Goal: Task Accomplishment & Management: Use online tool/utility

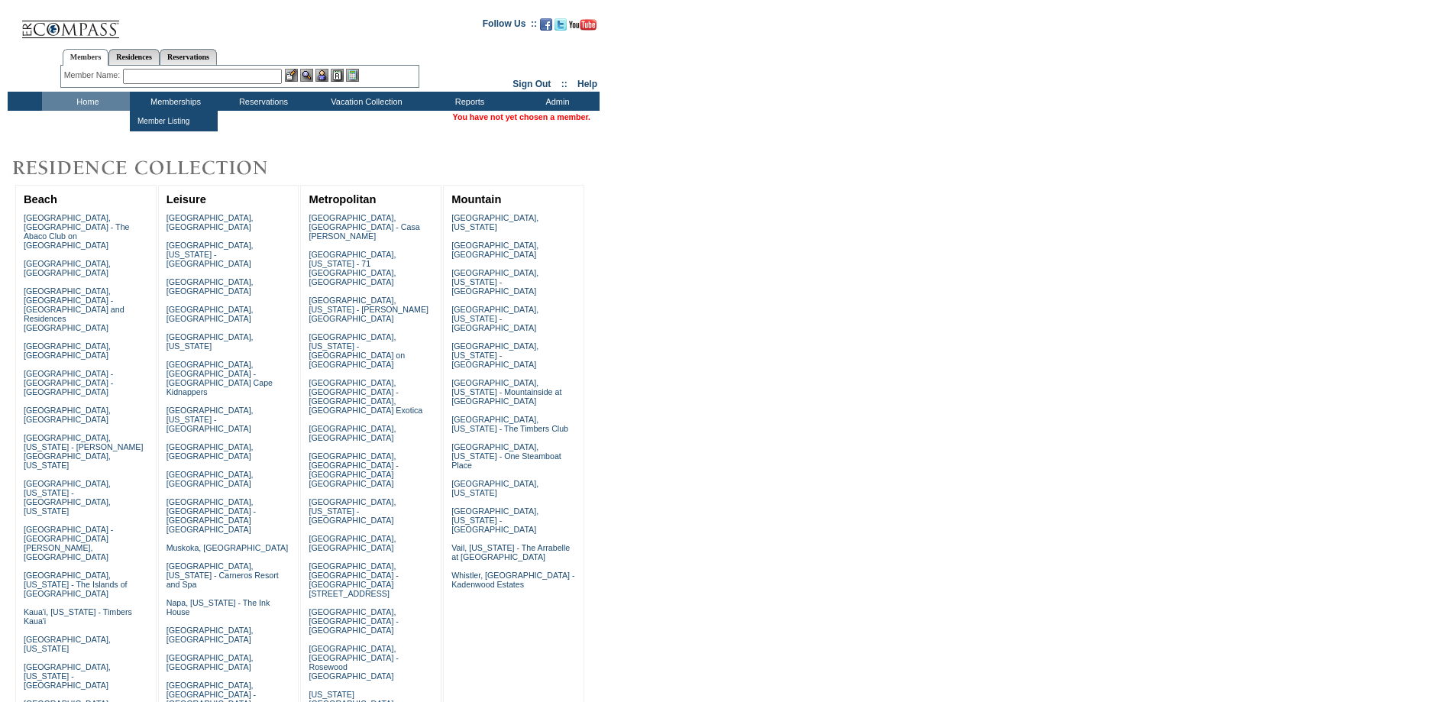
click at [176, 78] on input "text" at bounding box center [202, 76] width 159 height 15
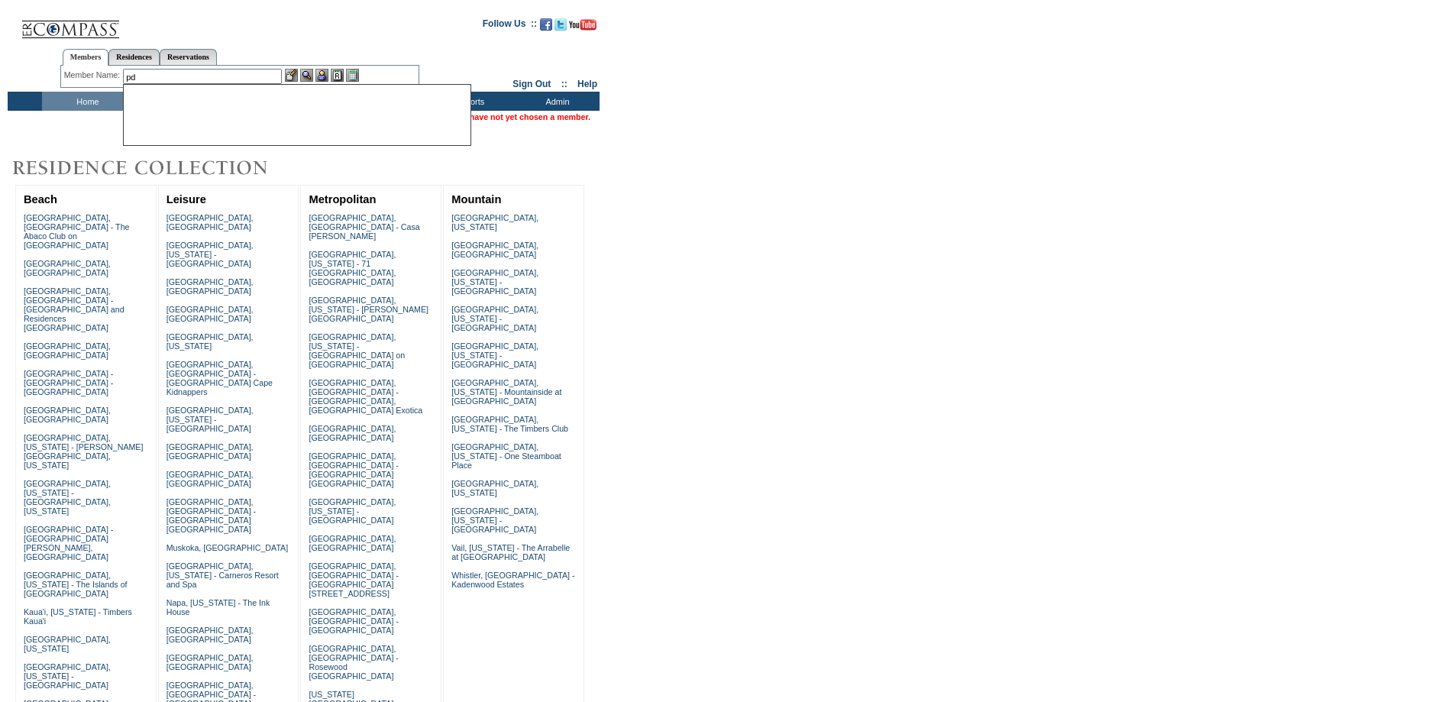
type input "p"
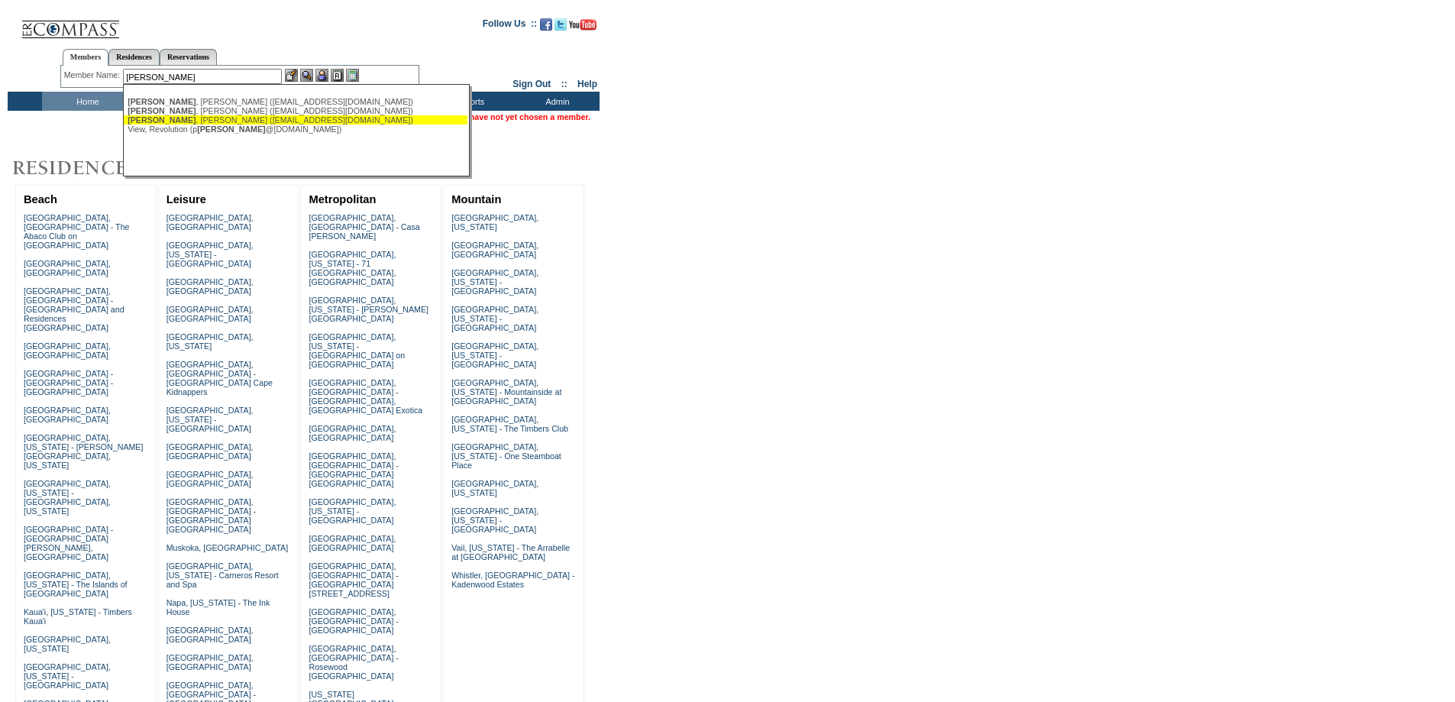
click at [183, 120] on div "Dawson , Peter (petedawson414@gmail.com)" at bounding box center [296, 119] width 336 height 9
type input "Dawson, Peter (petedawson414@gmail.com)"
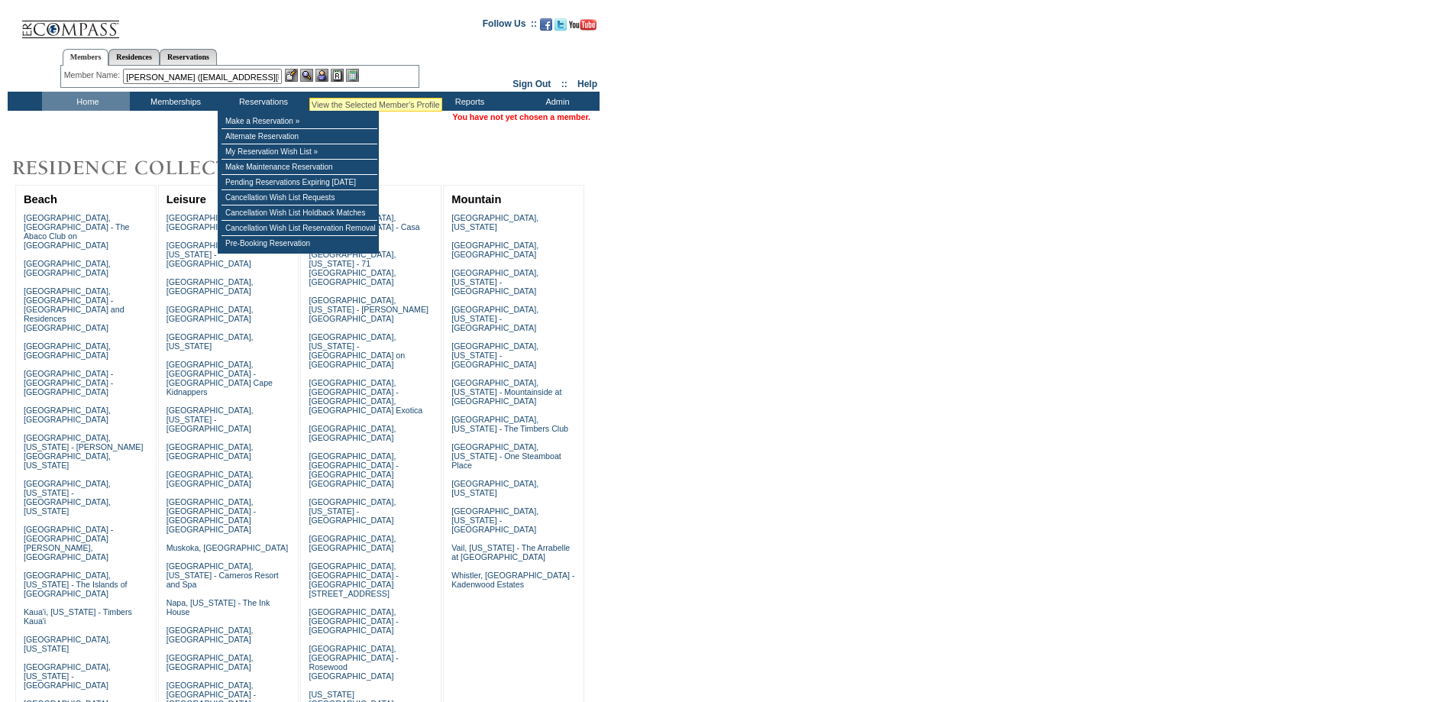
click at [322, 75] on img at bounding box center [322, 75] width 13 height 13
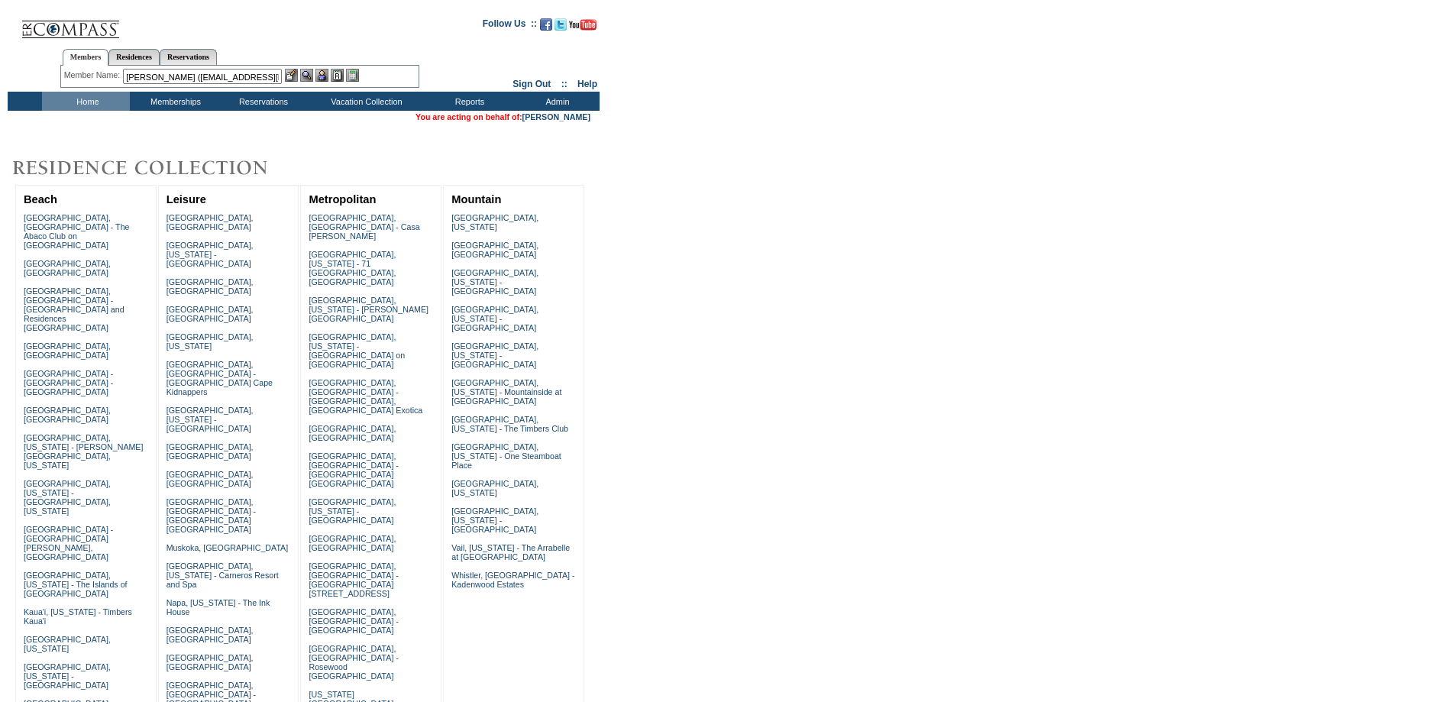
click at [306, 74] on img at bounding box center [306, 75] width 13 height 13
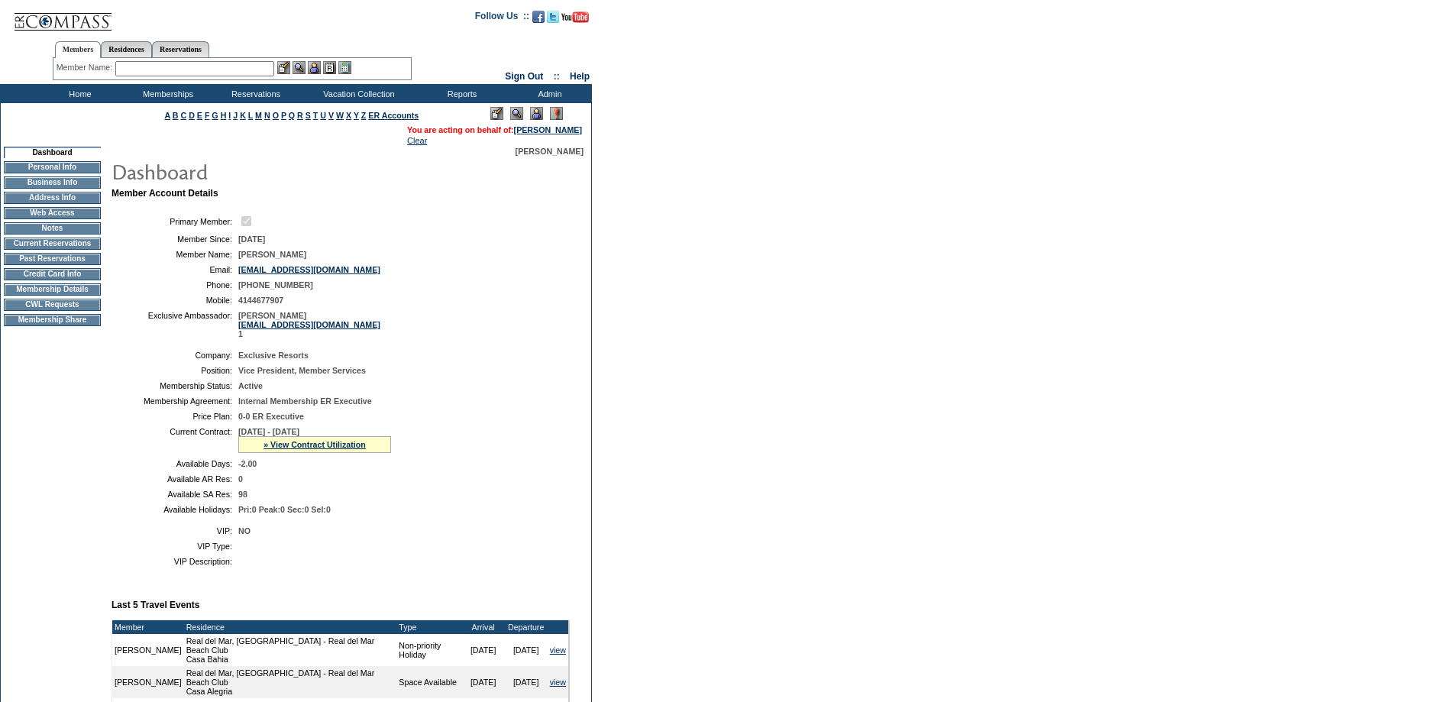
click at [37, 296] on td "Membership Details" at bounding box center [52, 289] width 97 height 12
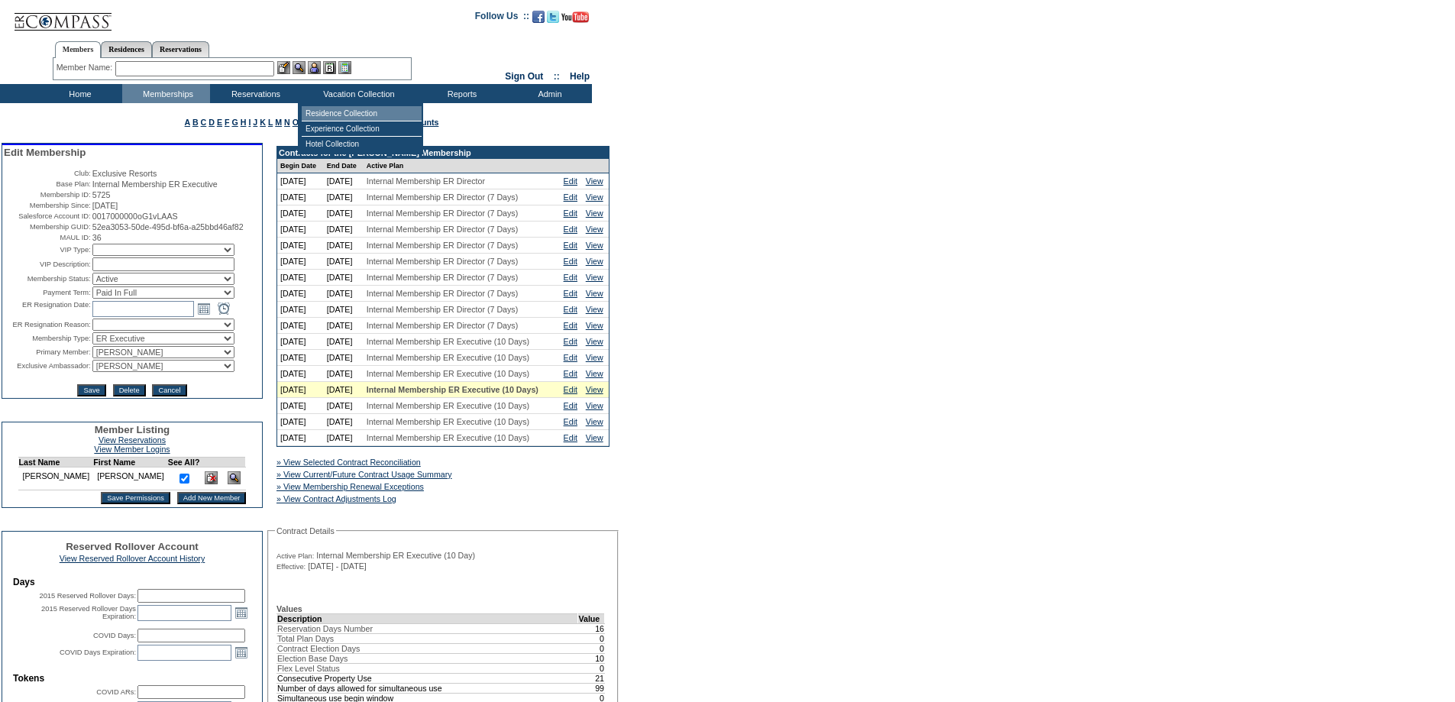
click at [345, 115] on td "Residence Collection" at bounding box center [362, 113] width 120 height 15
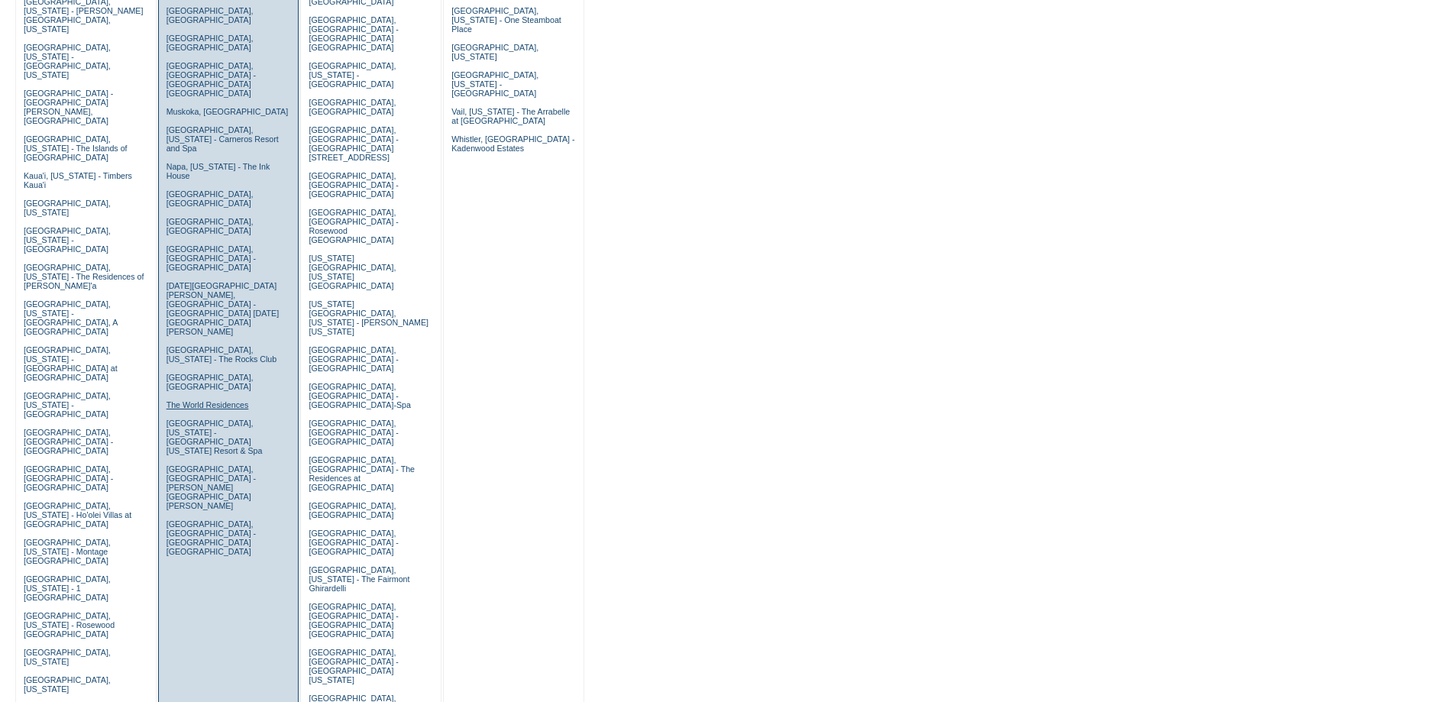
scroll to position [306, 0]
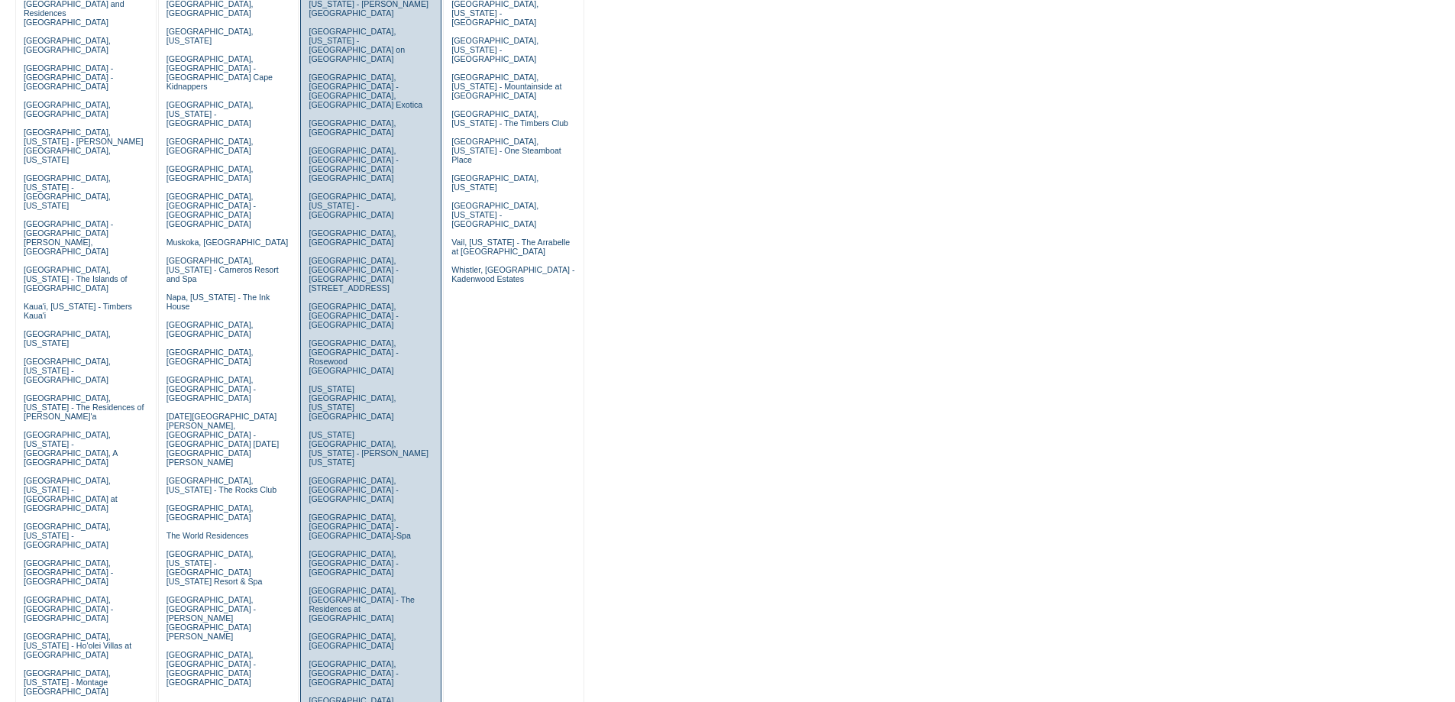
click at [336, 696] on link "San Francisco, California - The Fairmont Ghirardelli" at bounding box center [359, 710] width 101 height 28
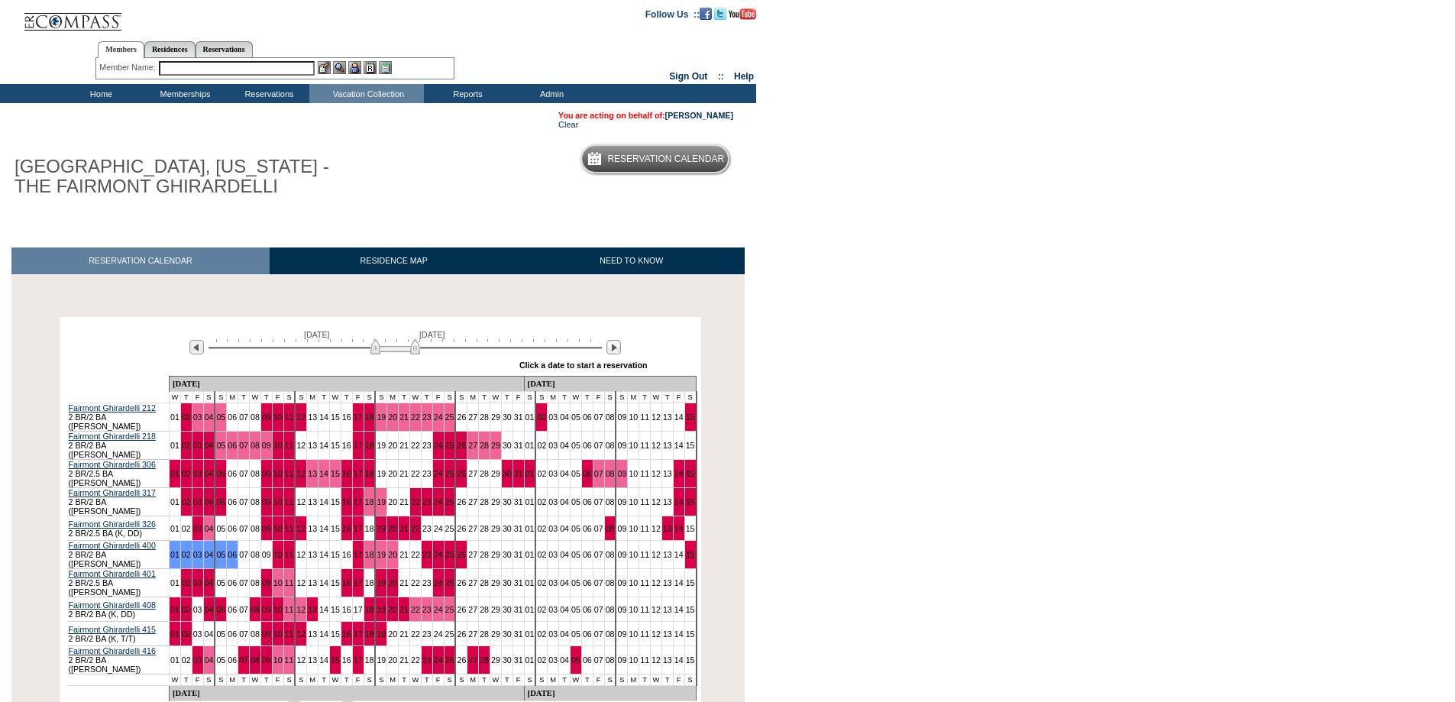
scroll to position [102, 0]
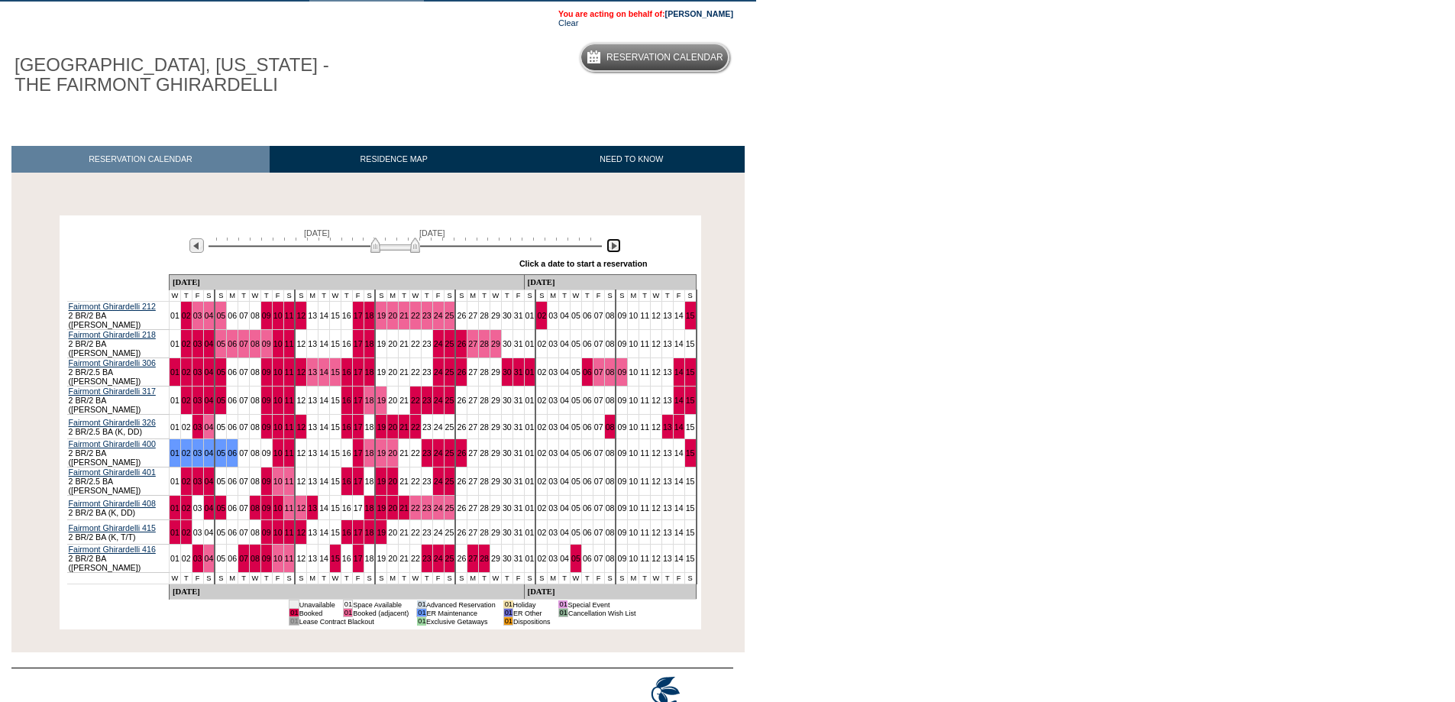
click at [610, 248] on img at bounding box center [614, 245] width 15 height 15
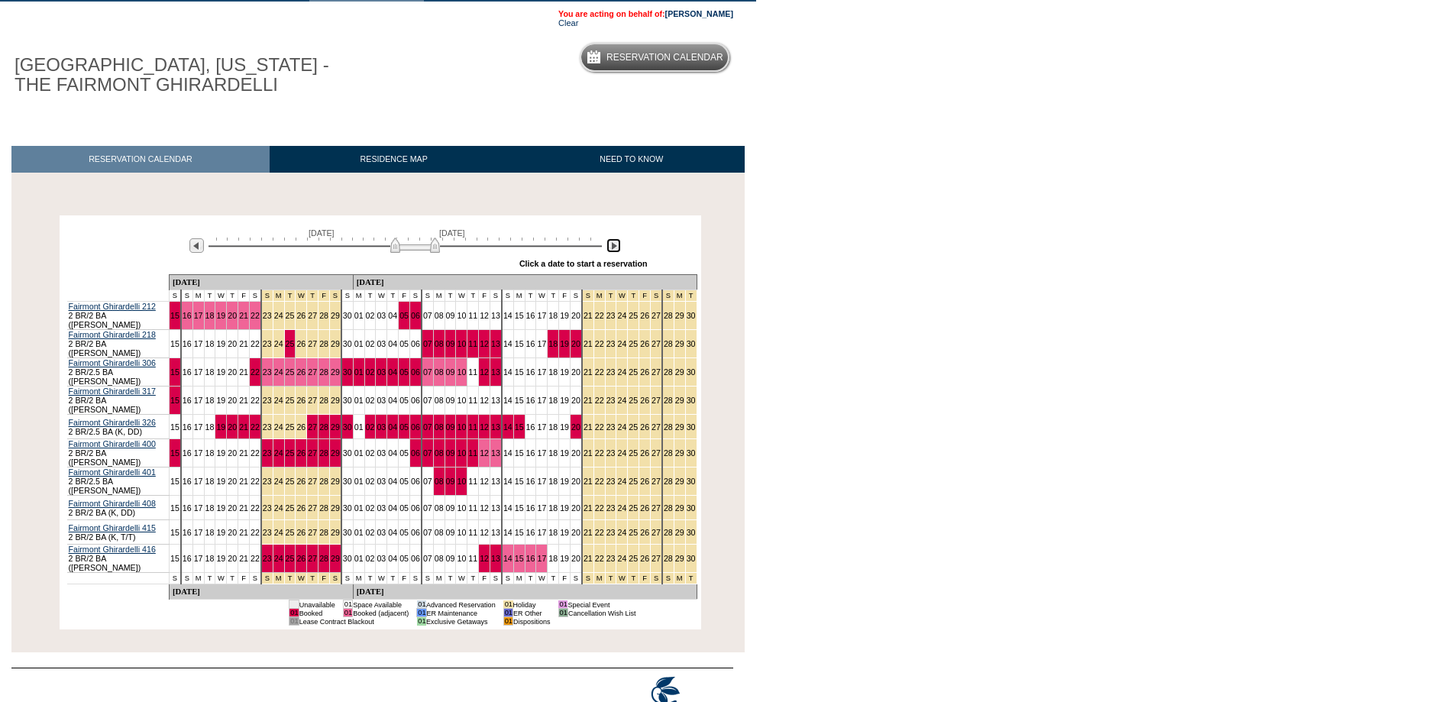
click at [614, 247] on img at bounding box center [614, 245] width 15 height 15
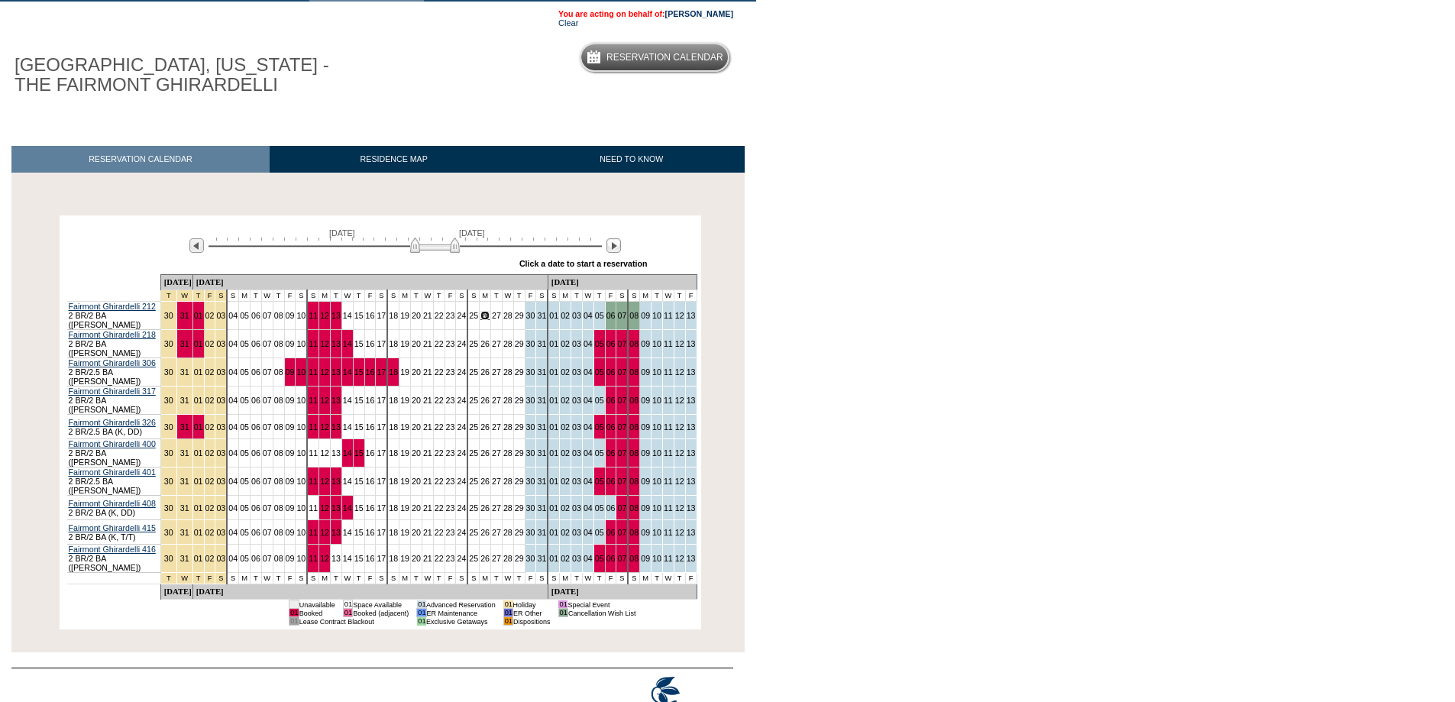
click at [481, 318] on link "26" at bounding box center [485, 315] width 9 height 9
